Goal: Information Seeking & Learning: Check status

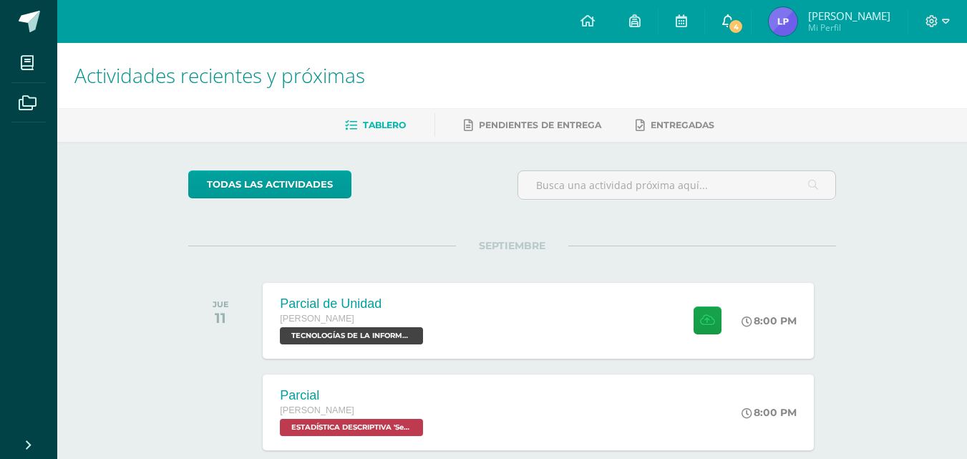
click at [733, 24] on icon at bounding box center [727, 20] width 11 height 13
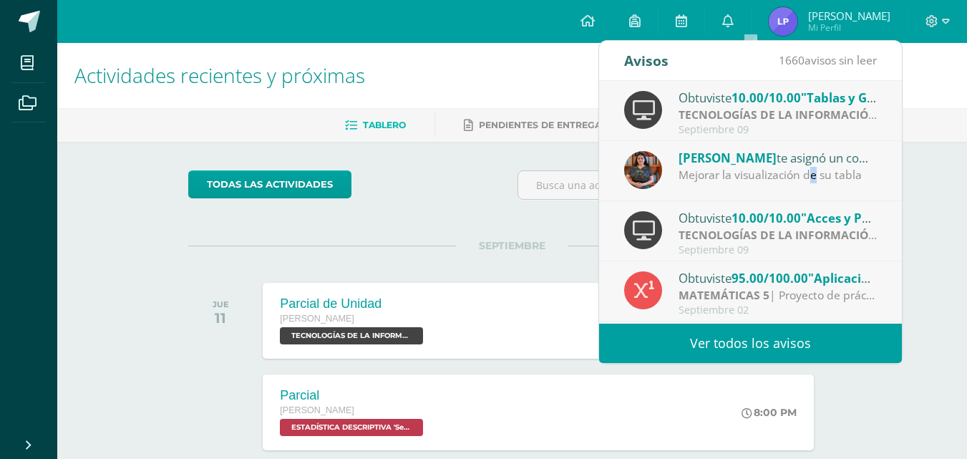
click at [814, 169] on div "Mejorar la visualización de su tabla" at bounding box center [777, 175] width 199 height 16
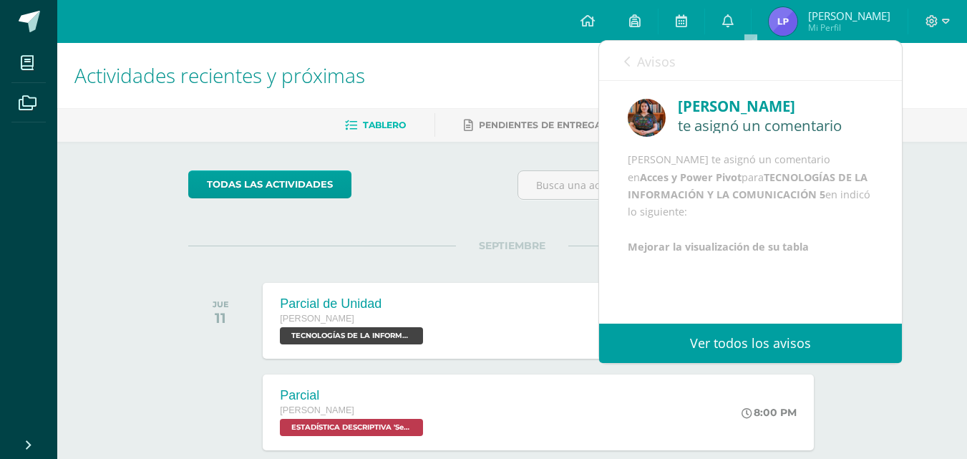
scroll to position [17, 0]
click at [709, 341] on link "Ver todos los avisos" at bounding box center [750, 342] width 303 height 39
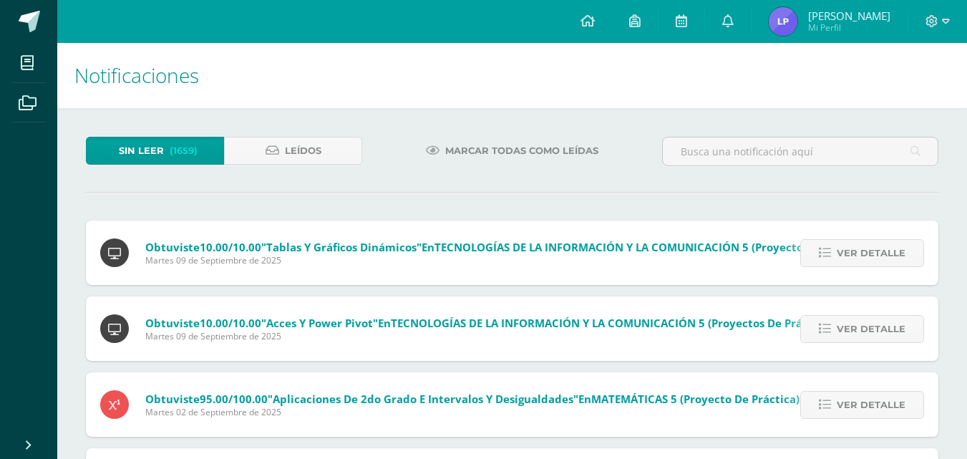
click at [866, 31] on span "Mi Perfil" at bounding box center [849, 27] width 82 height 12
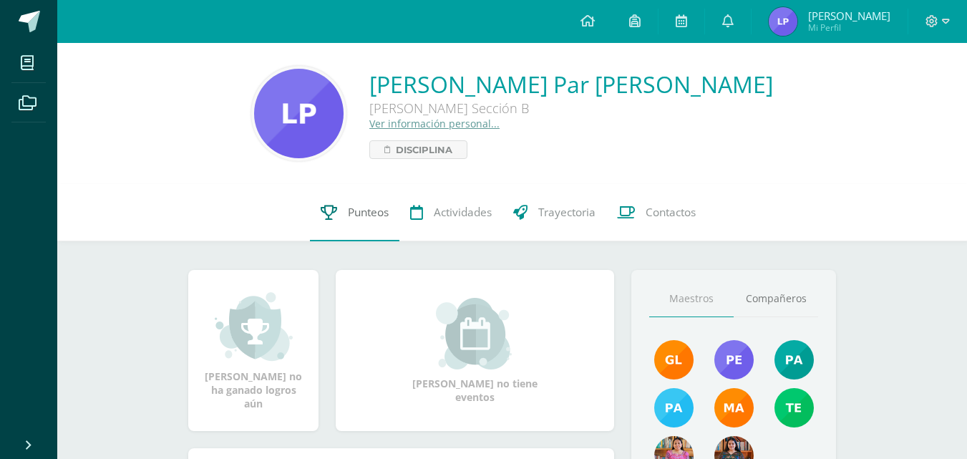
click at [373, 213] on span "Punteos" at bounding box center [368, 212] width 41 height 15
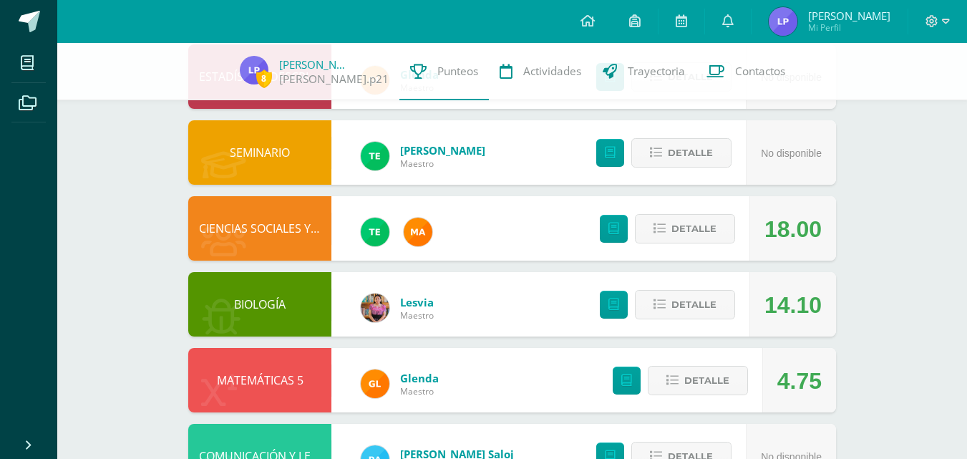
scroll to position [191, 0]
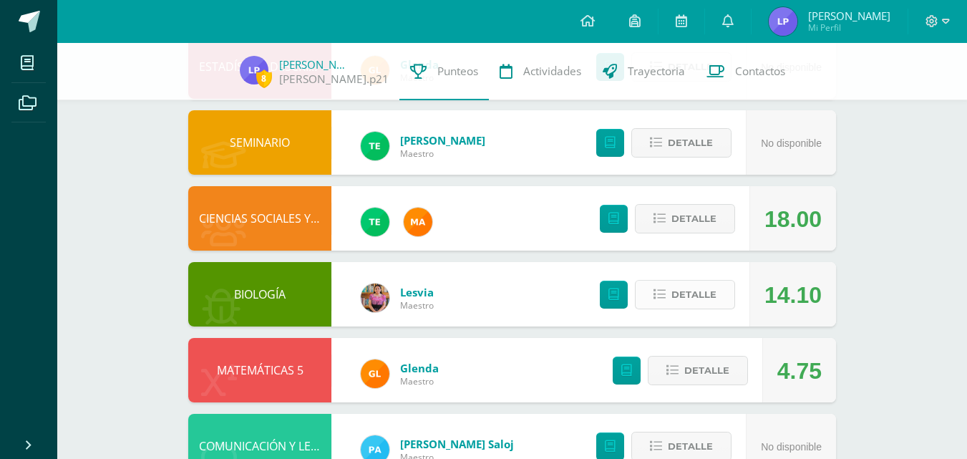
click at [713, 289] on span "Detalle" at bounding box center [693, 294] width 45 height 26
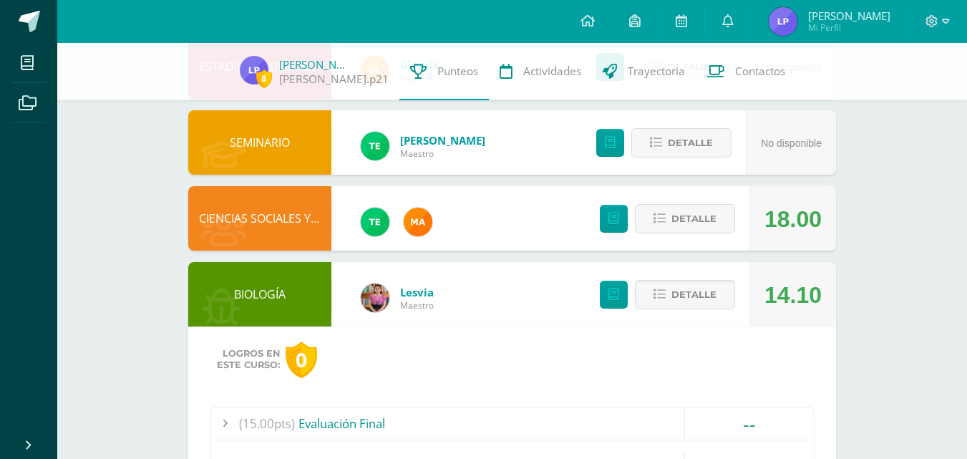
scroll to position [381, 0]
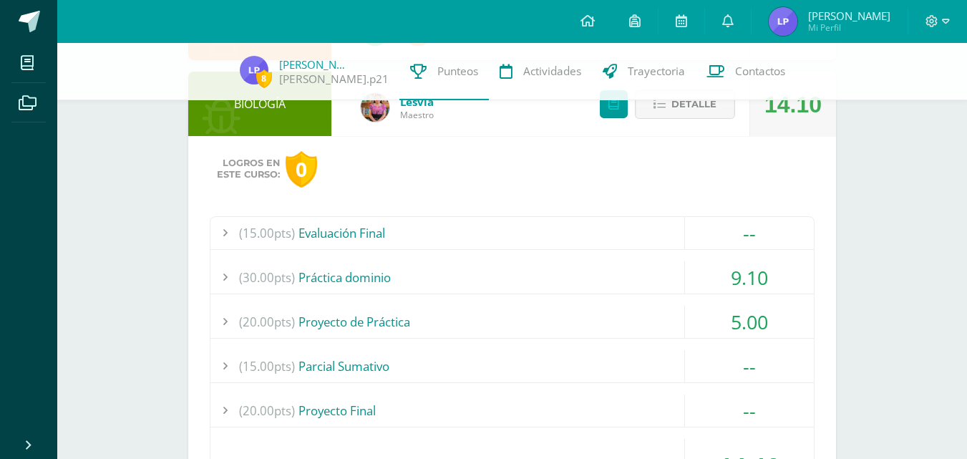
click at [620, 293] on div "(30.00pts) Práctica dominio" at bounding box center [511, 277] width 603 height 32
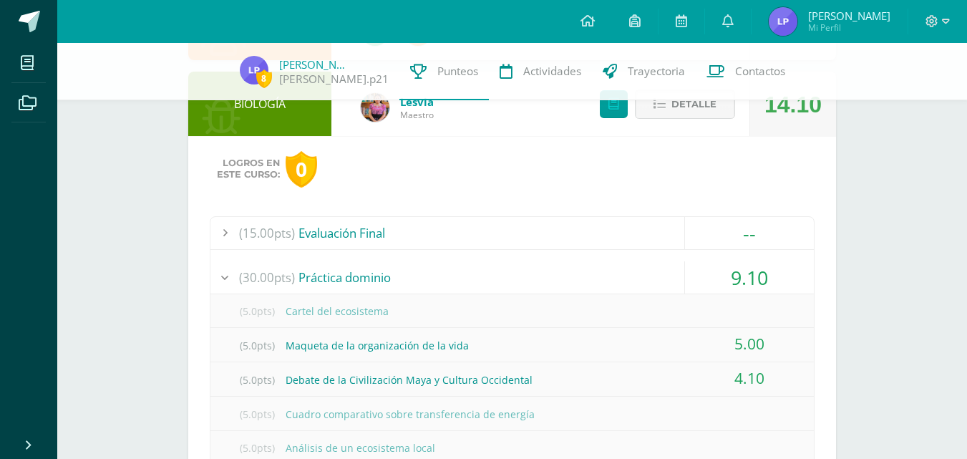
click at [620, 280] on div "(30.00pts) Práctica dominio" at bounding box center [511, 277] width 603 height 32
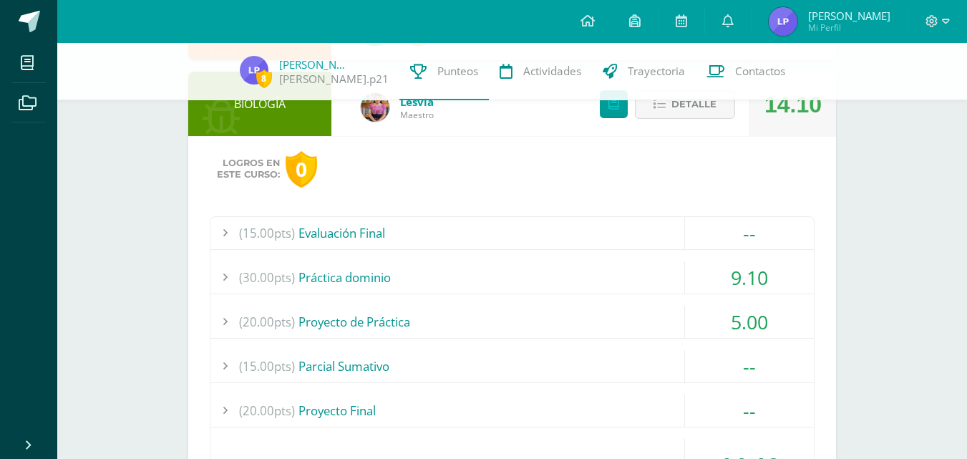
click at [617, 314] on div "(20.00pts) Proyecto de Práctica" at bounding box center [511, 322] width 603 height 32
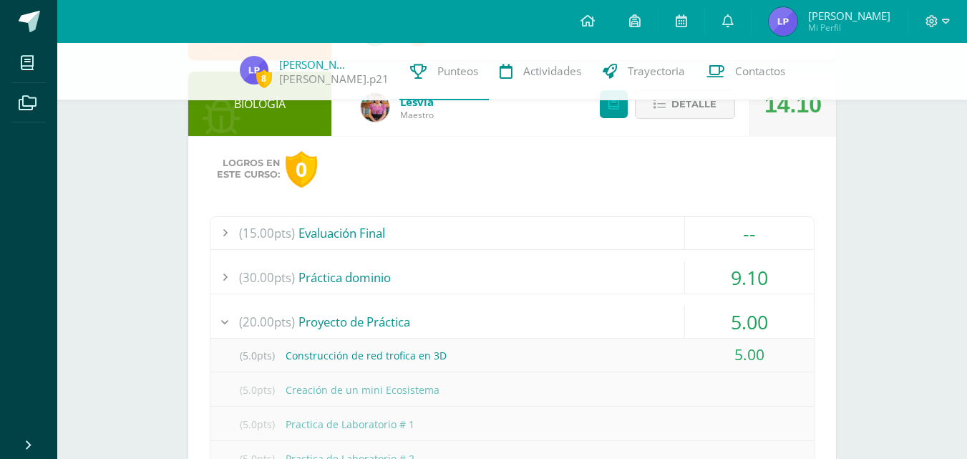
click at [615, 314] on div "(20.00pts) Proyecto de Práctica" at bounding box center [511, 322] width 603 height 32
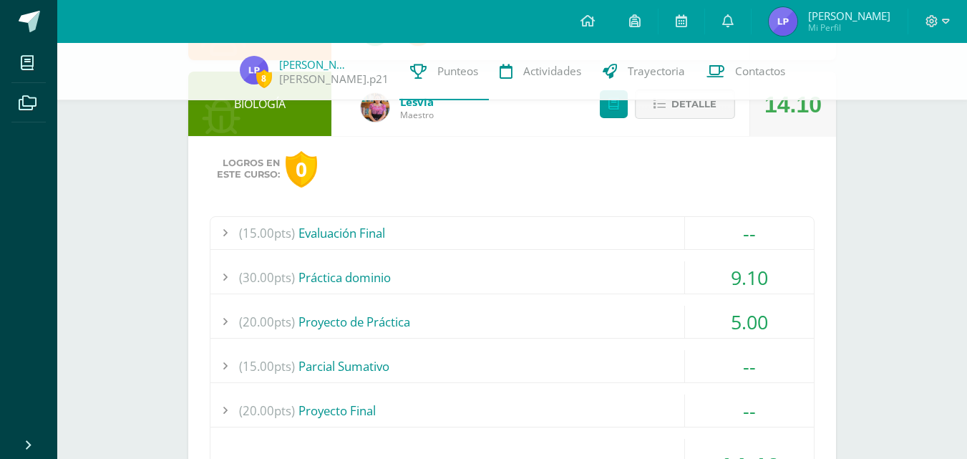
click at [680, 109] on span "Detalle" at bounding box center [693, 104] width 45 height 26
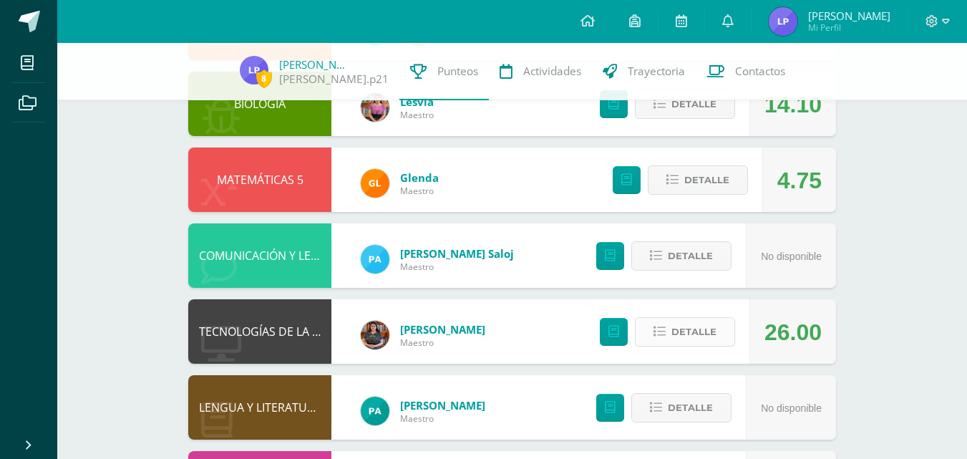
click at [675, 336] on span "Detalle" at bounding box center [693, 331] width 45 height 26
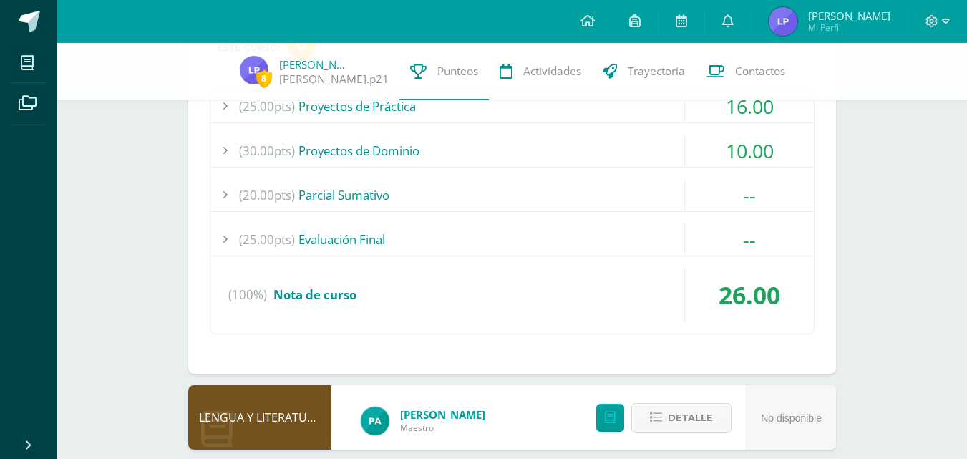
scroll to position [763, 0]
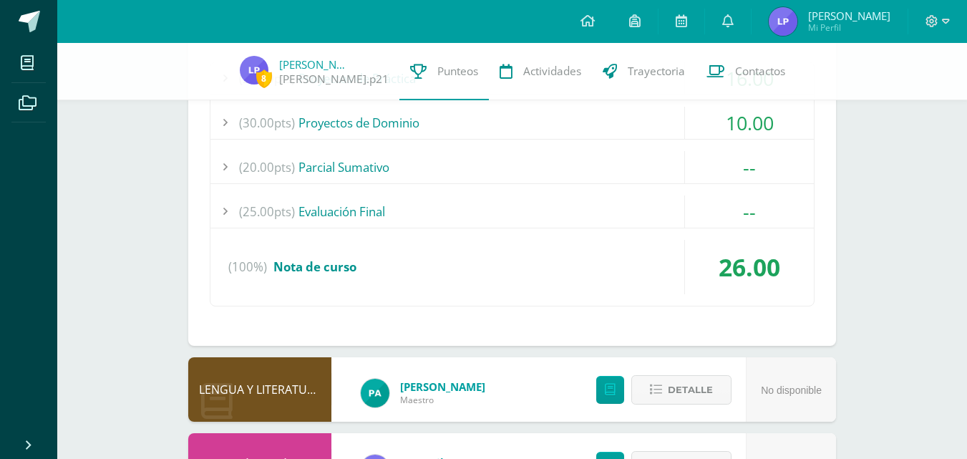
click at [648, 118] on div "(30.00pts) Proyectos de Dominio" at bounding box center [511, 123] width 603 height 32
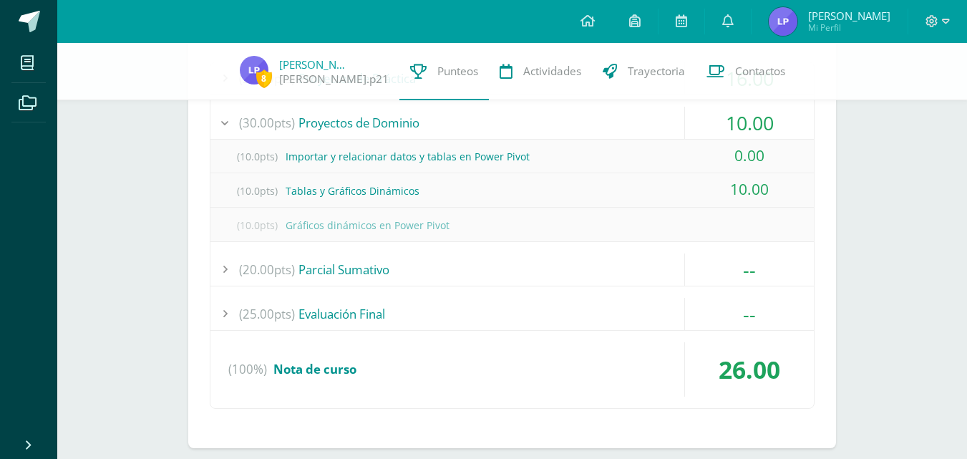
click at [646, 123] on div "(30.00pts) Proyectos de Dominio" at bounding box center [511, 123] width 603 height 32
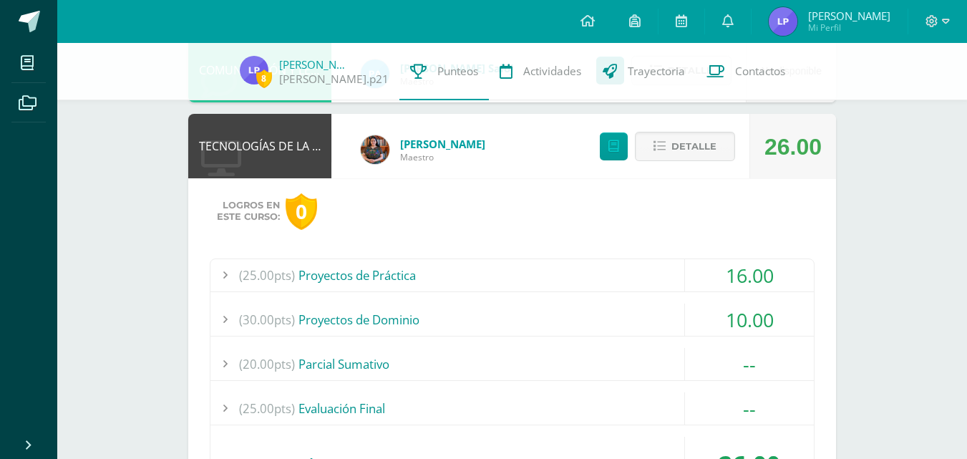
scroll to position [572, 0]
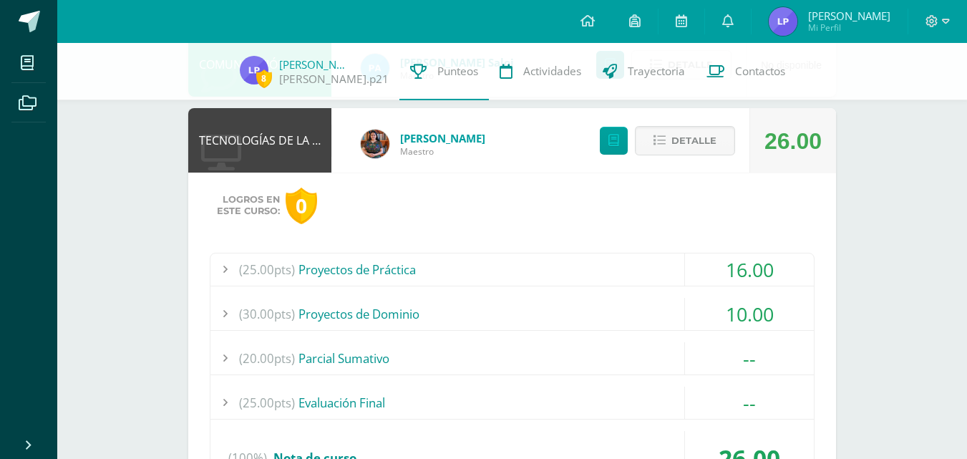
click at [651, 260] on div "(25.00pts) Proyectos de Práctica" at bounding box center [511, 269] width 603 height 32
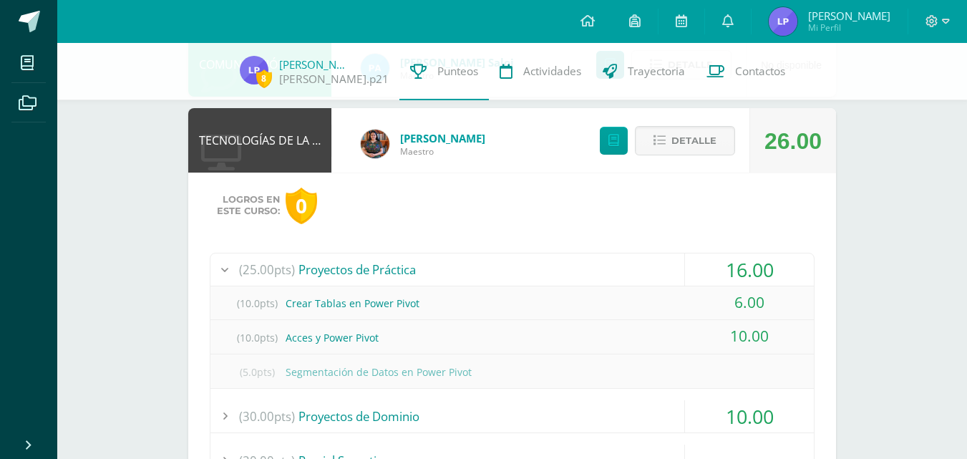
click at [651, 260] on div "(25.00pts) Proyectos de Práctica" at bounding box center [511, 269] width 603 height 32
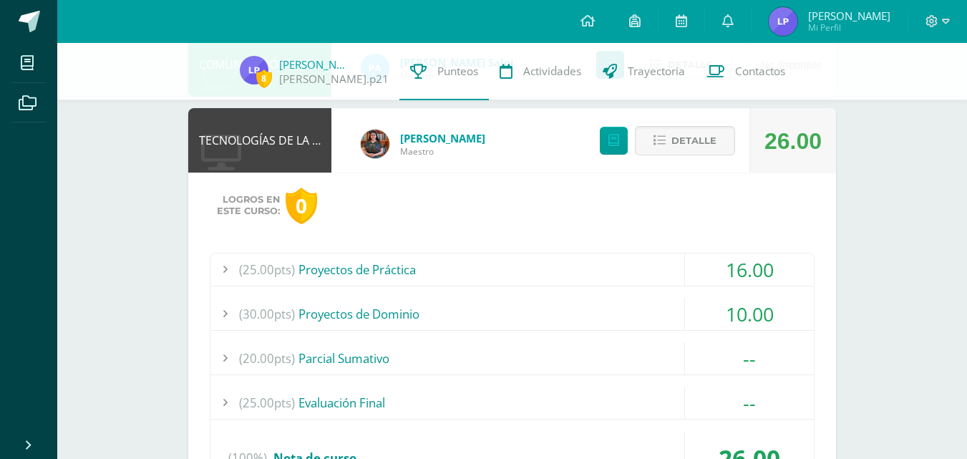
click at [662, 320] on div "(30.00pts) Proyectos de Dominio" at bounding box center [511, 314] width 603 height 32
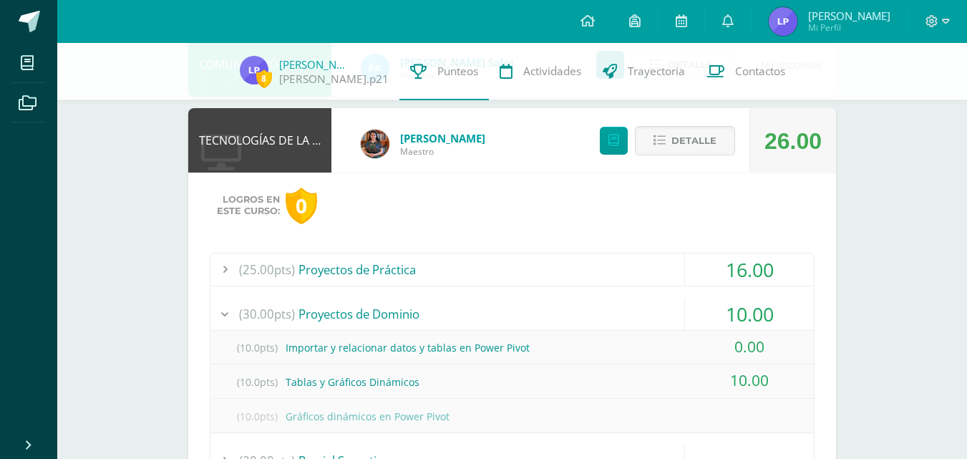
click at [660, 311] on div "(30.00pts) Proyectos de Dominio" at bounding box center [511, 314] width 603 height 32
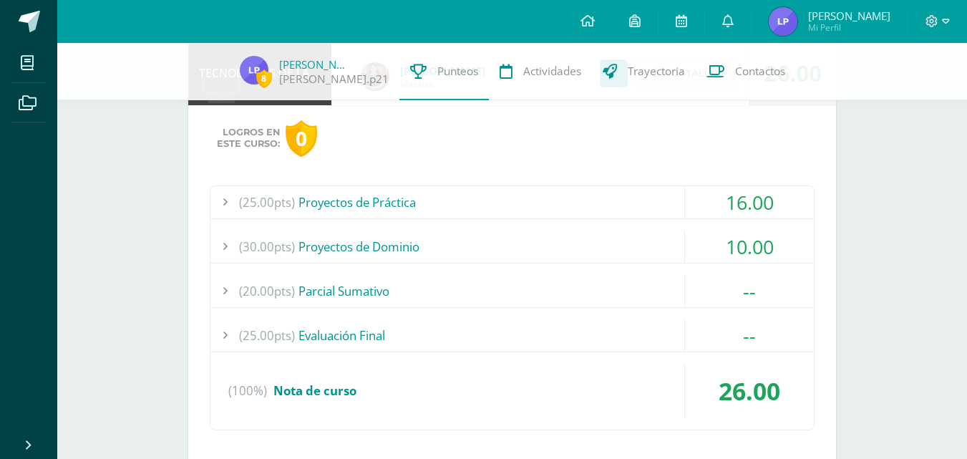
scroll to position [449, 0]
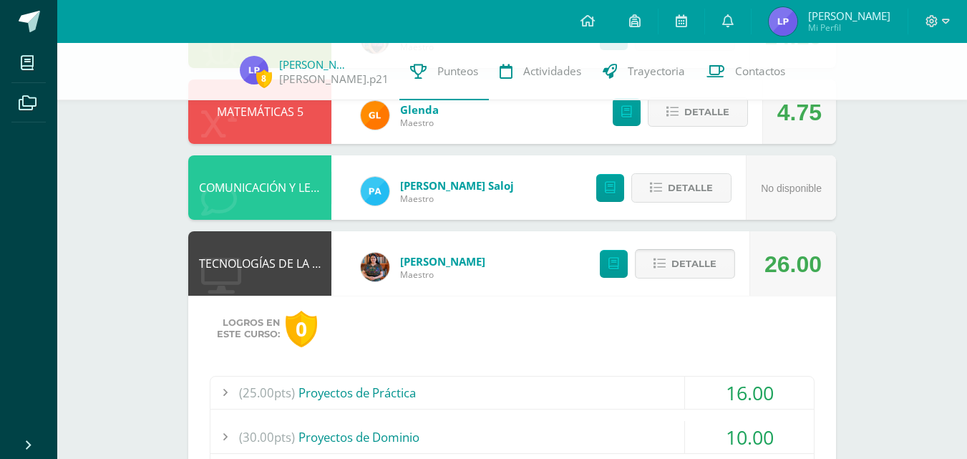
click at [679, 273] on span "Detalle" at bounding box center [693, 263] width 45 height 26
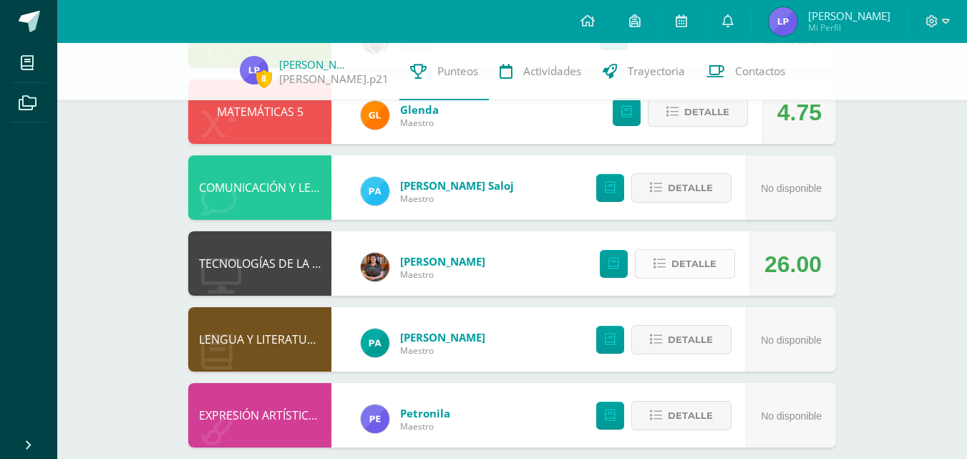
scroll to position [258, 0]
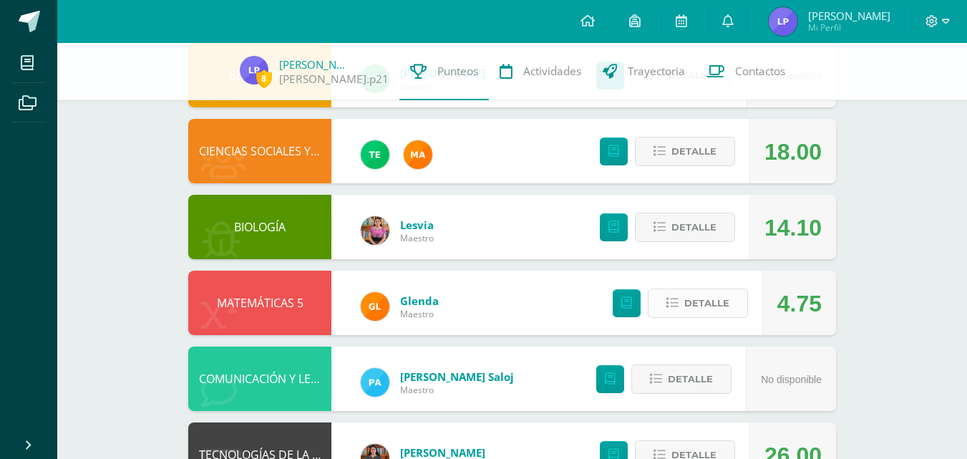
click at [704, 310] on span "Detalle" at bounding box center [706, 303] width 45 height 26
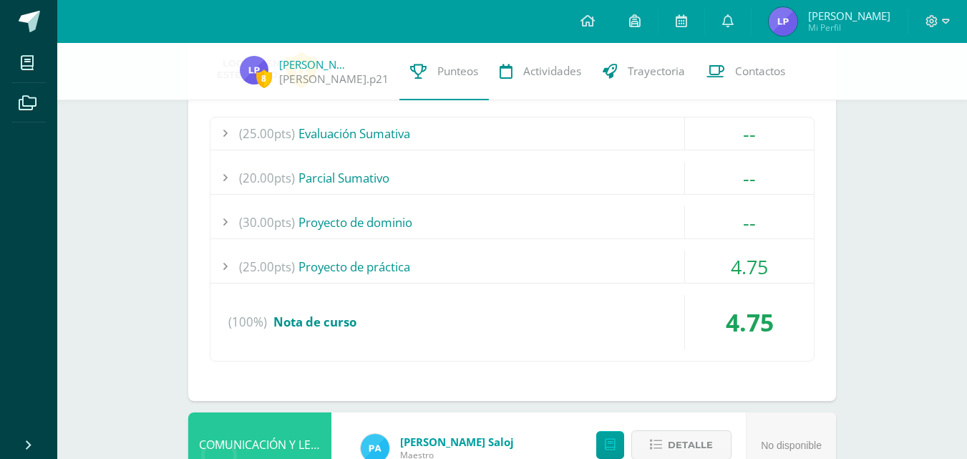
scroll to position [640, 0]
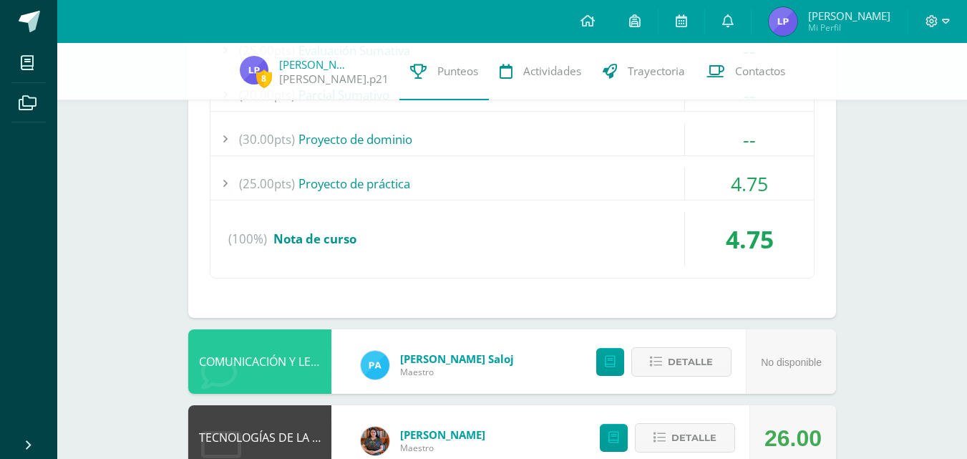
click at [637, 171] on div "(25.00pts) Proyecto de práctica" at bounding box center [511, 183] width 603 height 32
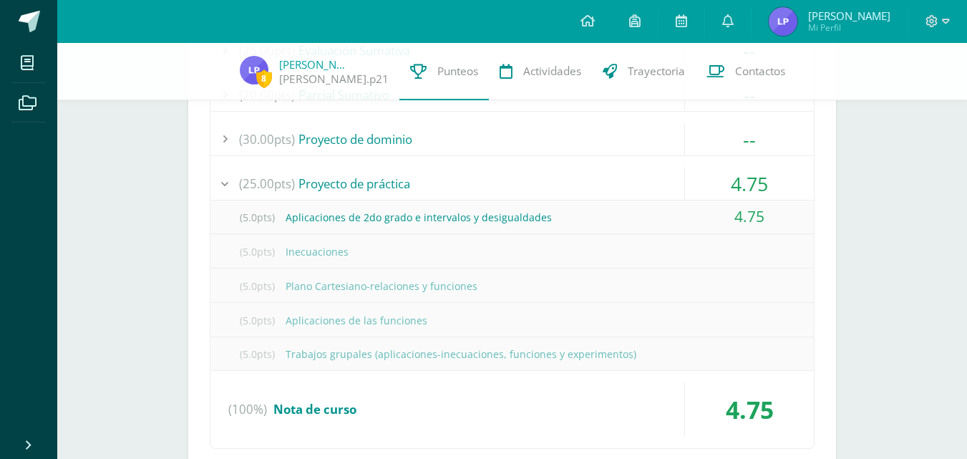
click at [631, 180] on div "(25.00pts) Proyecto de práctica" at bounding box center [511, 183] width 603 height 32
